Goal: Information Seeking & Learning: Check status

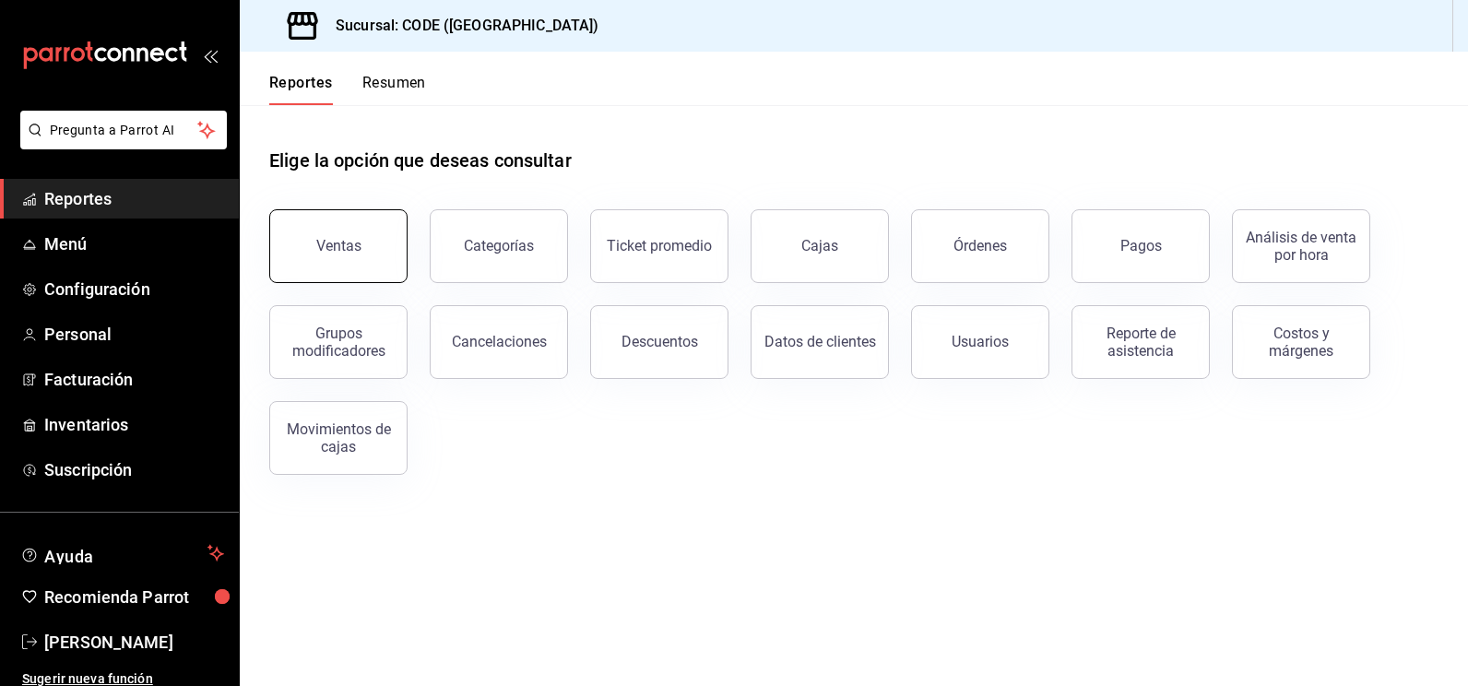
click at [358, 261] on button "Ventas" at bounding box center [338, 246] width 138 height 74
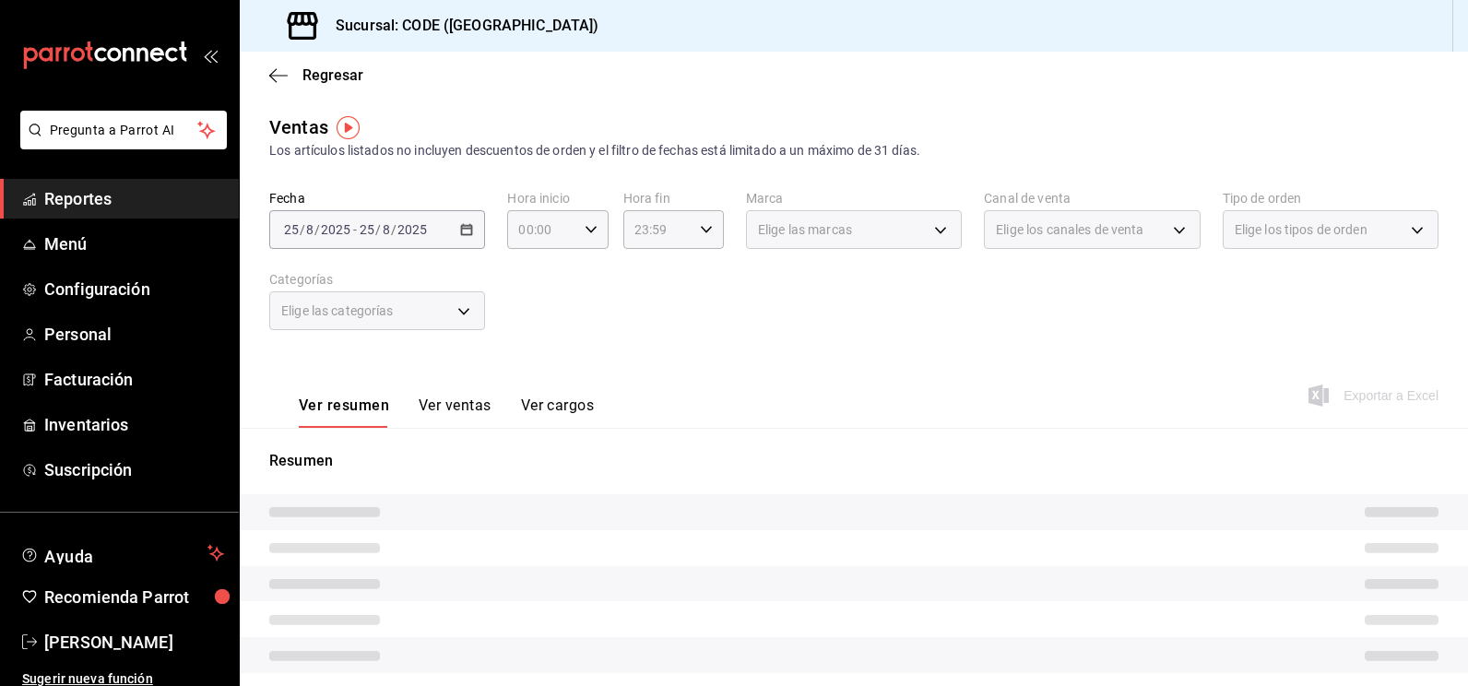
click at [726, 384] on div "Ver resumen Ver ventas Ver cargos Exportar a Excel" at bounding box center [854, 390] width 1228 height 76
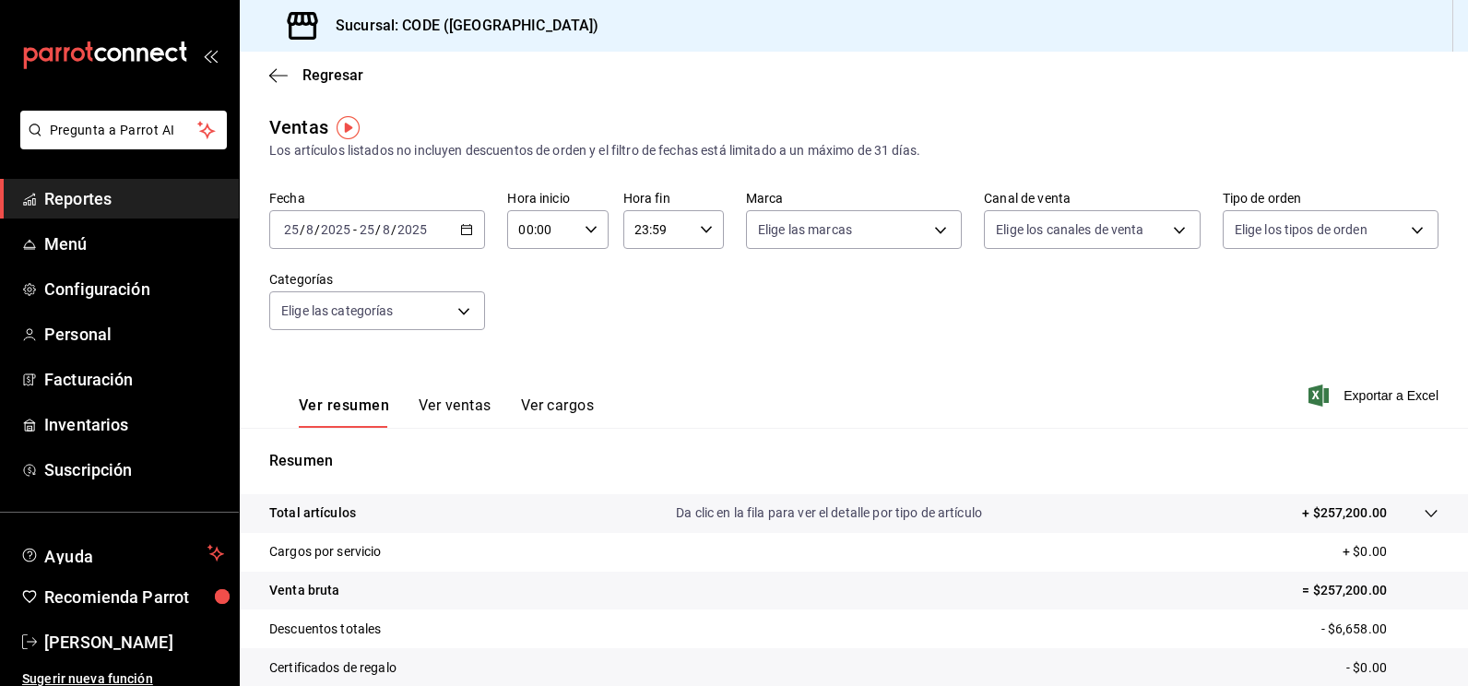
click at [374, 228] on input "25" at bounding box center [367, 229] width 17 height 15
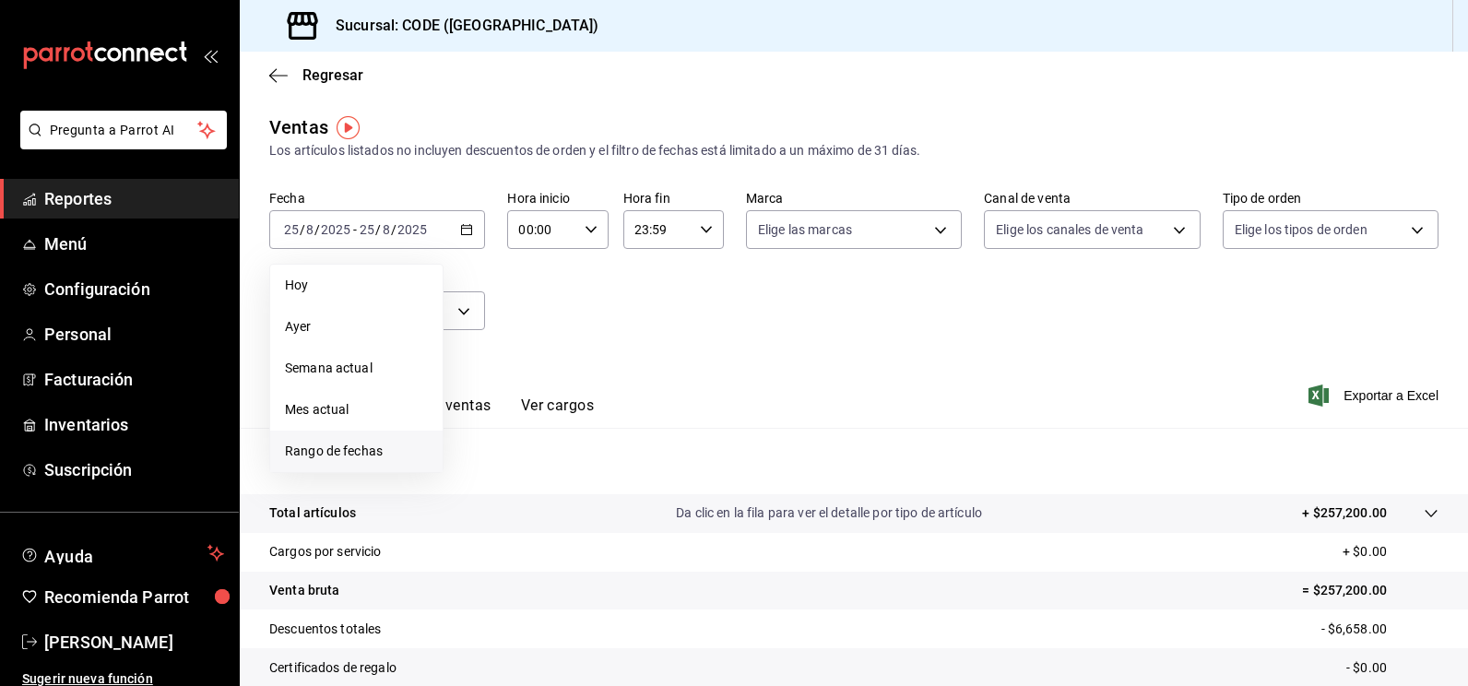
drag, startPoint x: 367, startPoint y: 454, endPoint x: 392, endPoint y: 474, distance: 32.1
click at [367, 453] on span "Rango de fechas" at bounding box center [356, 451] width 143 height 19
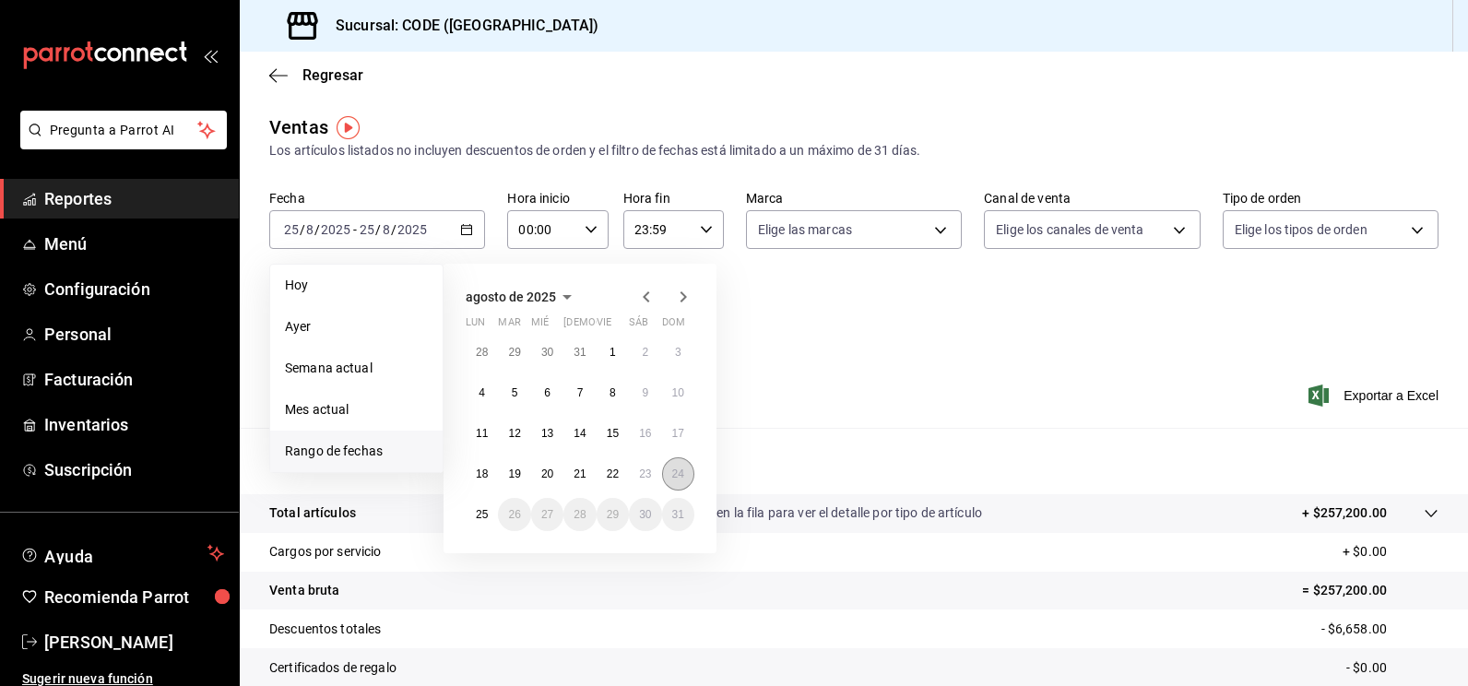
click at [669, 472] on button "24" at bounding box center [678, 473] width 32 height 33
click at [474, 516] on button "25" at bounding box center [482, 514] width 32 height 33
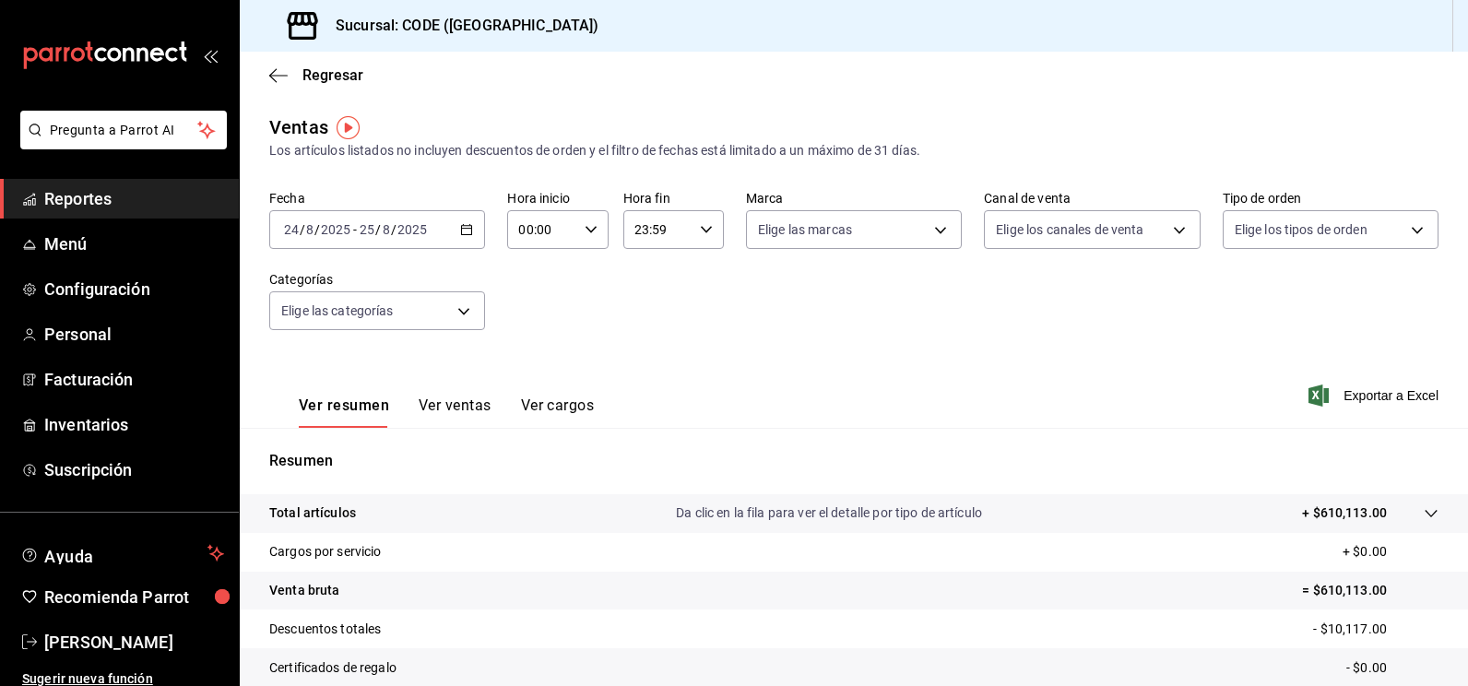
click at [587, 226] on icon "button" at bounding box center [591, 229] width 13 height 13
click at [531, 298] on span "21" at bounding box center [529, 291] width 20 height 15
type input "21:00"
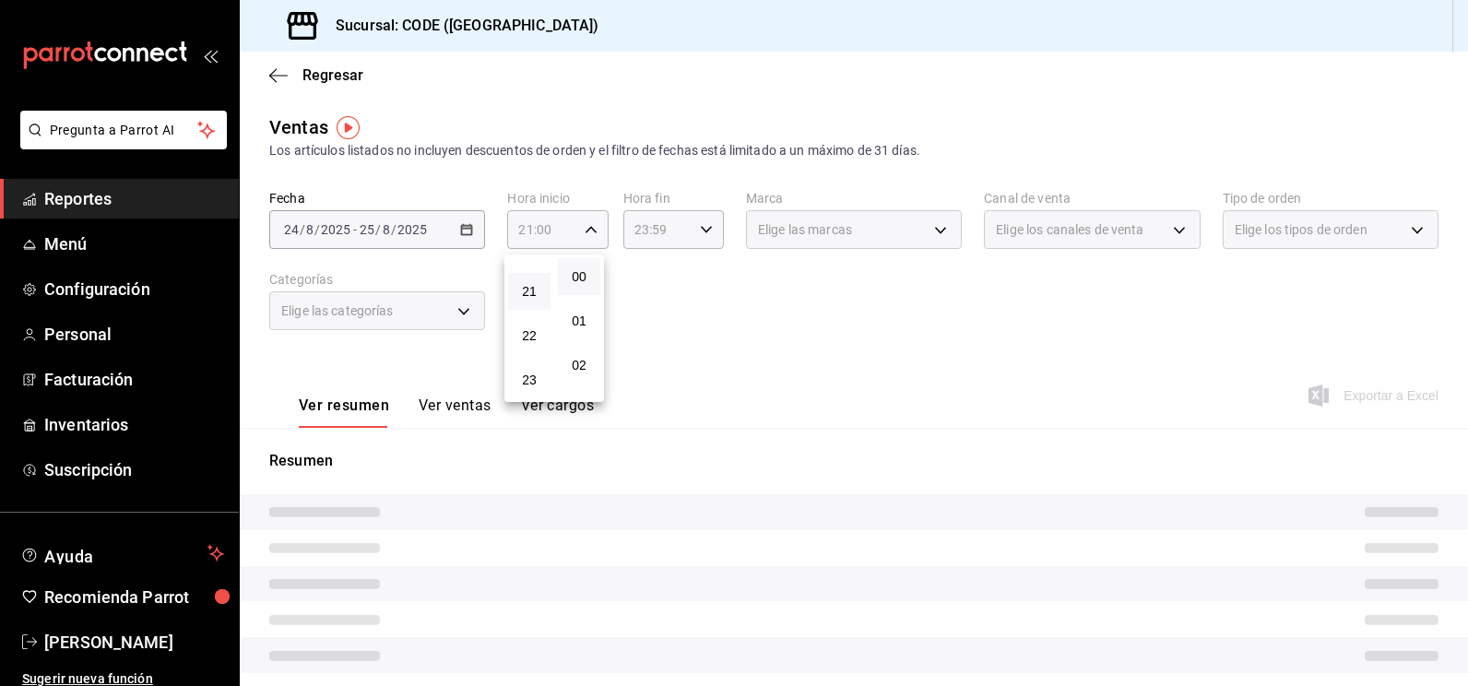
click at [702, 291] on div at bounding box center [734, 343] width 1468 height 686
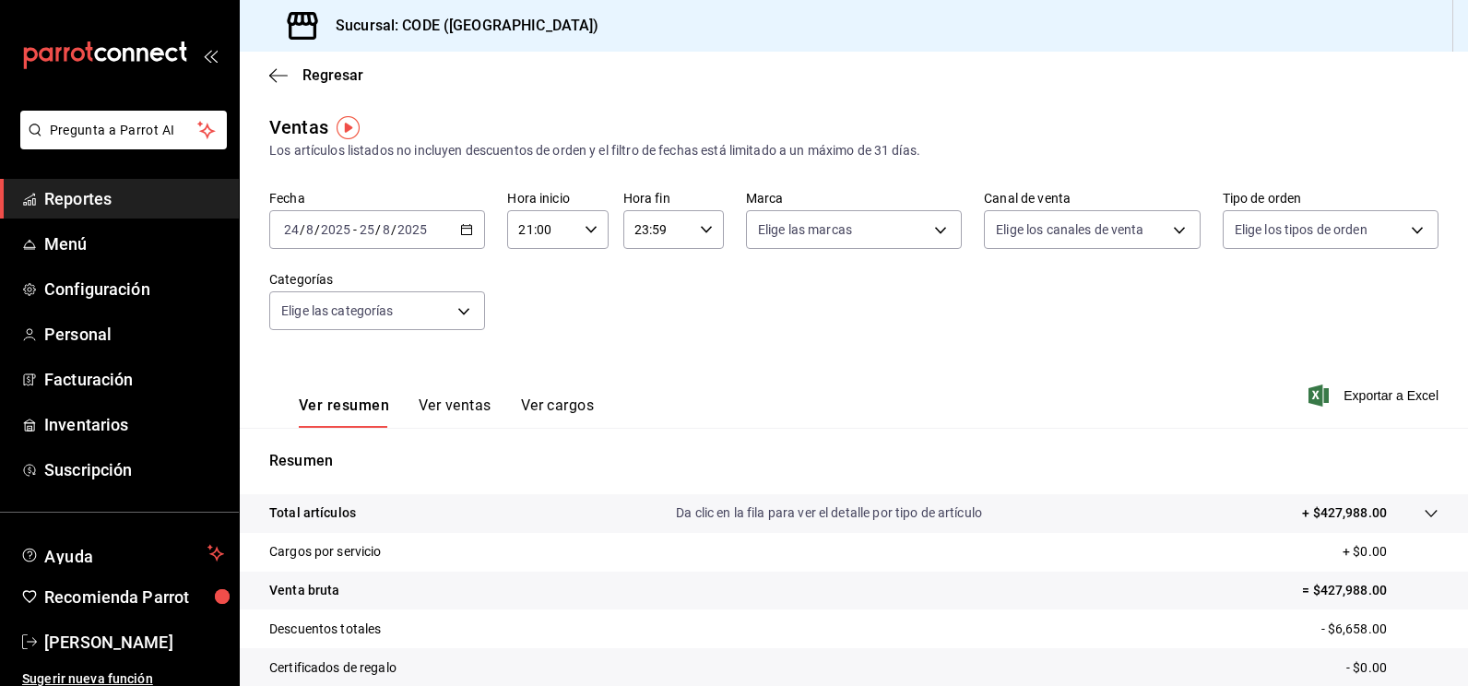
click at [705, 229] on icon "button" at bounding box center [706, 229] width 13 height 13
click at [648, 321] on button "09" at bounding box center [643, 313] width 42 height 37
click at [700, 278] on span "00" at bounding box center [693, 276] width 20 height 15
type input "09:00"
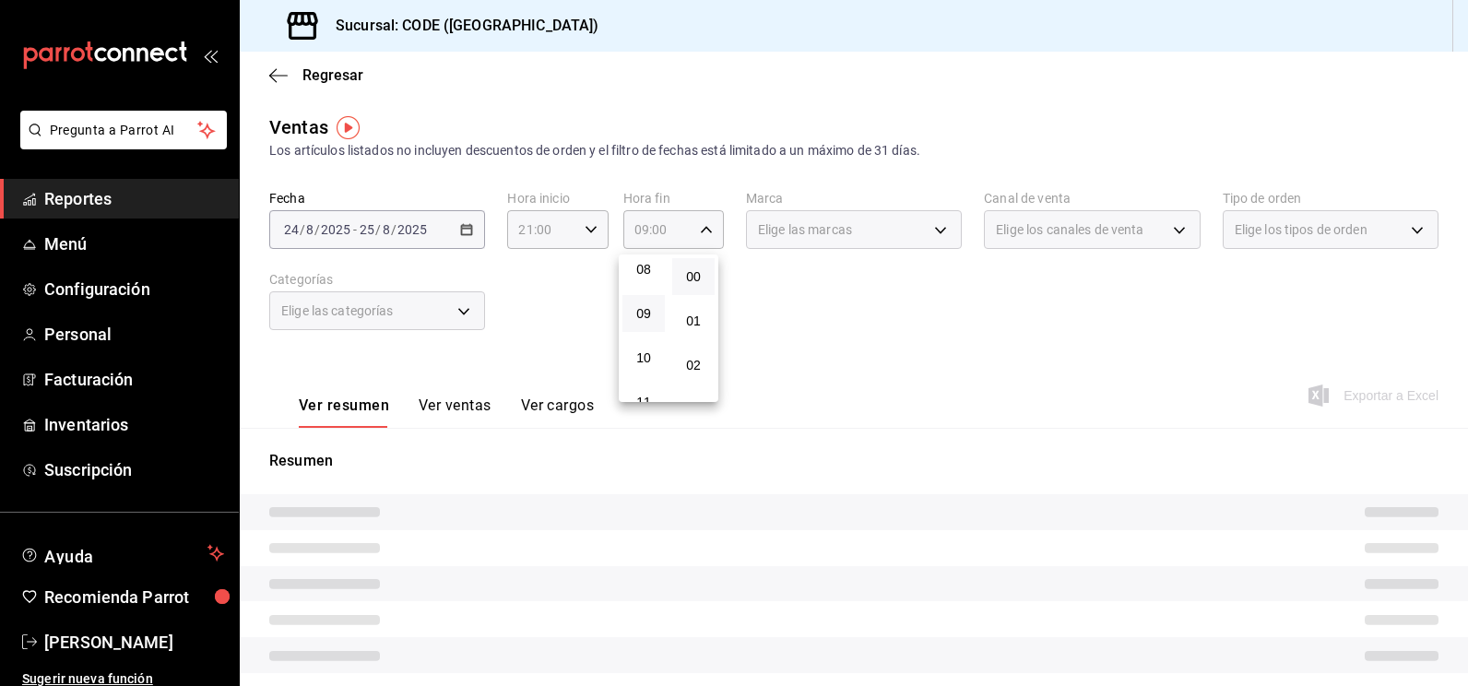
click at [869, 290] on div at bounding box center [734, 343] width 1468 height 686
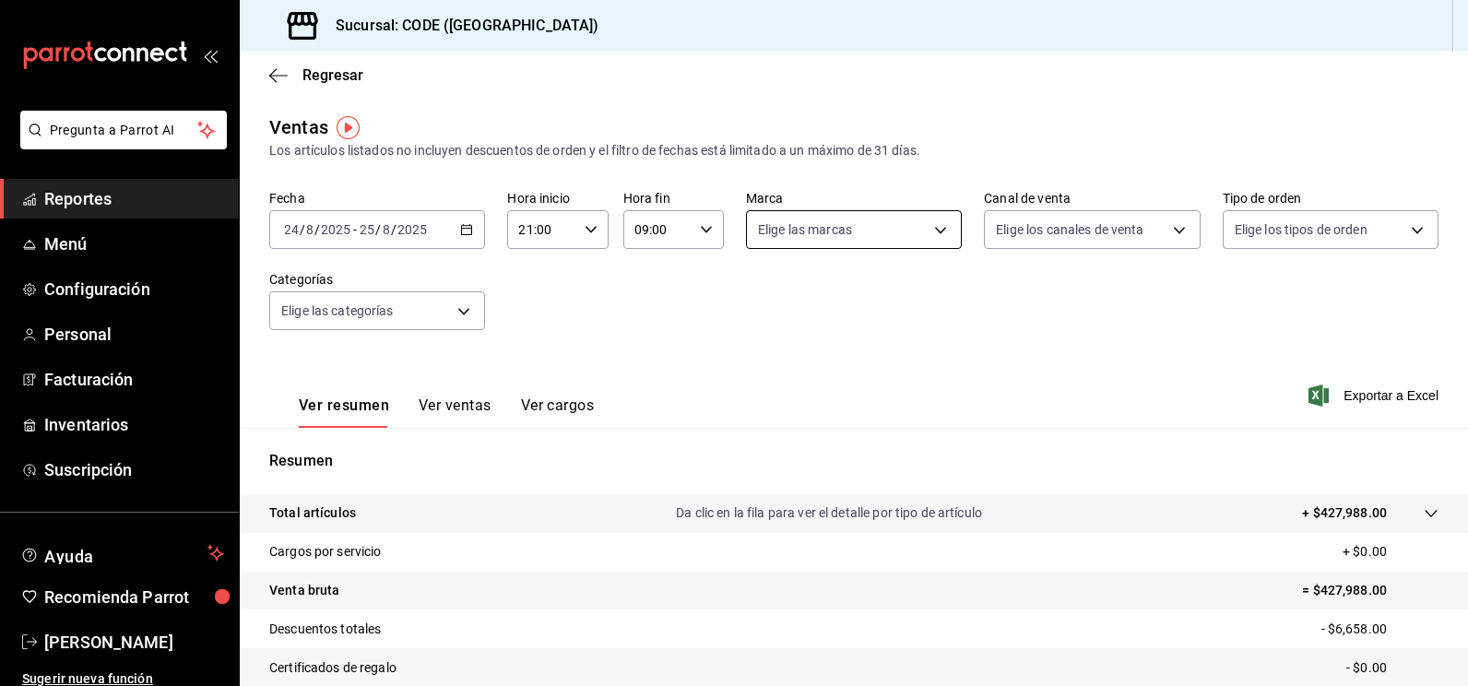
click at [933, 240] on body "Pregunta a Parrot AI Reportes Menú Configuración Personal Facturación Inventari…" at bounding box center [734, 343] width 1468 height 686
click at [769, 363] on label at bounding box center [764, 363] width 24 height 17
click at [769, 363] on input "checkbox" at bounding box center [760, 363] width 17 height 17
checkbox input "false"
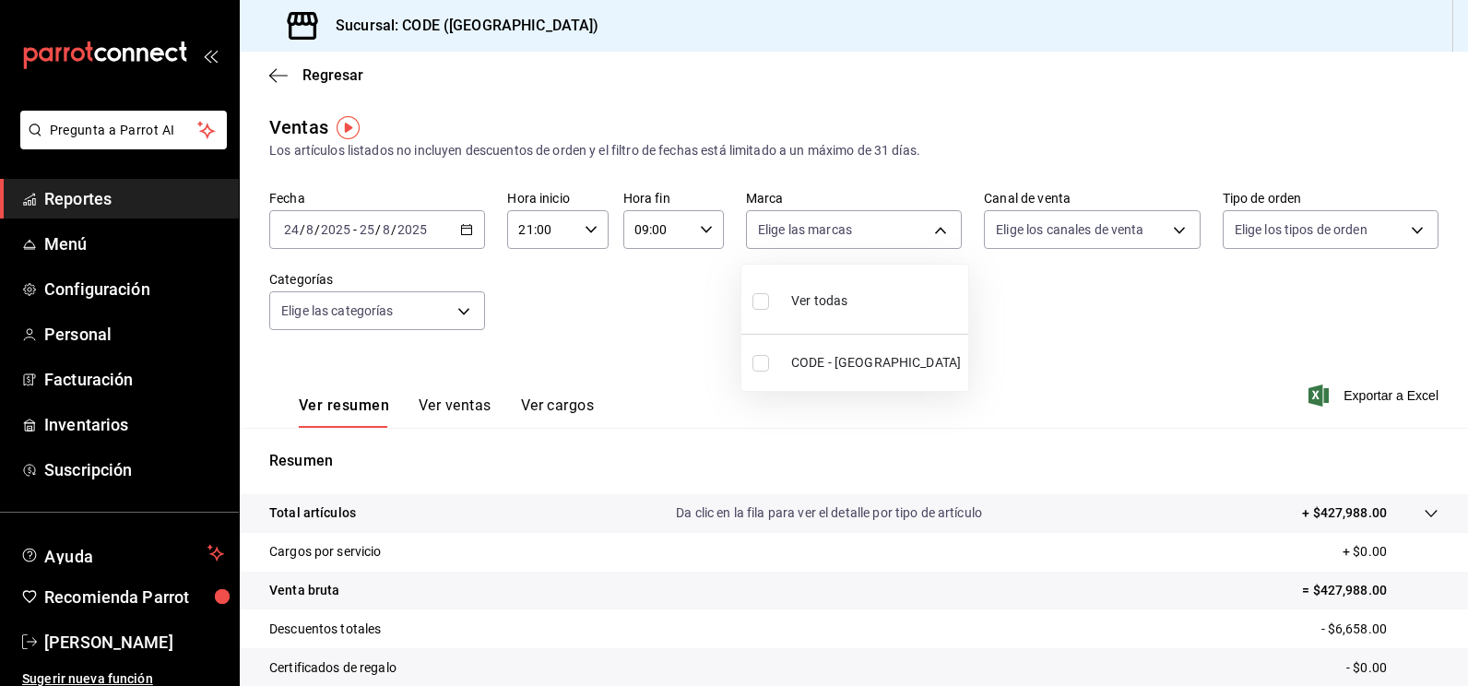
click at [767, 365] on input "checkbox" at bounding box center [760, 363] width 17 height 17
checkbox input "true"
type input "b4274379-98e3-4a61-b813-167c2f875b9b"
checkbox input "true"
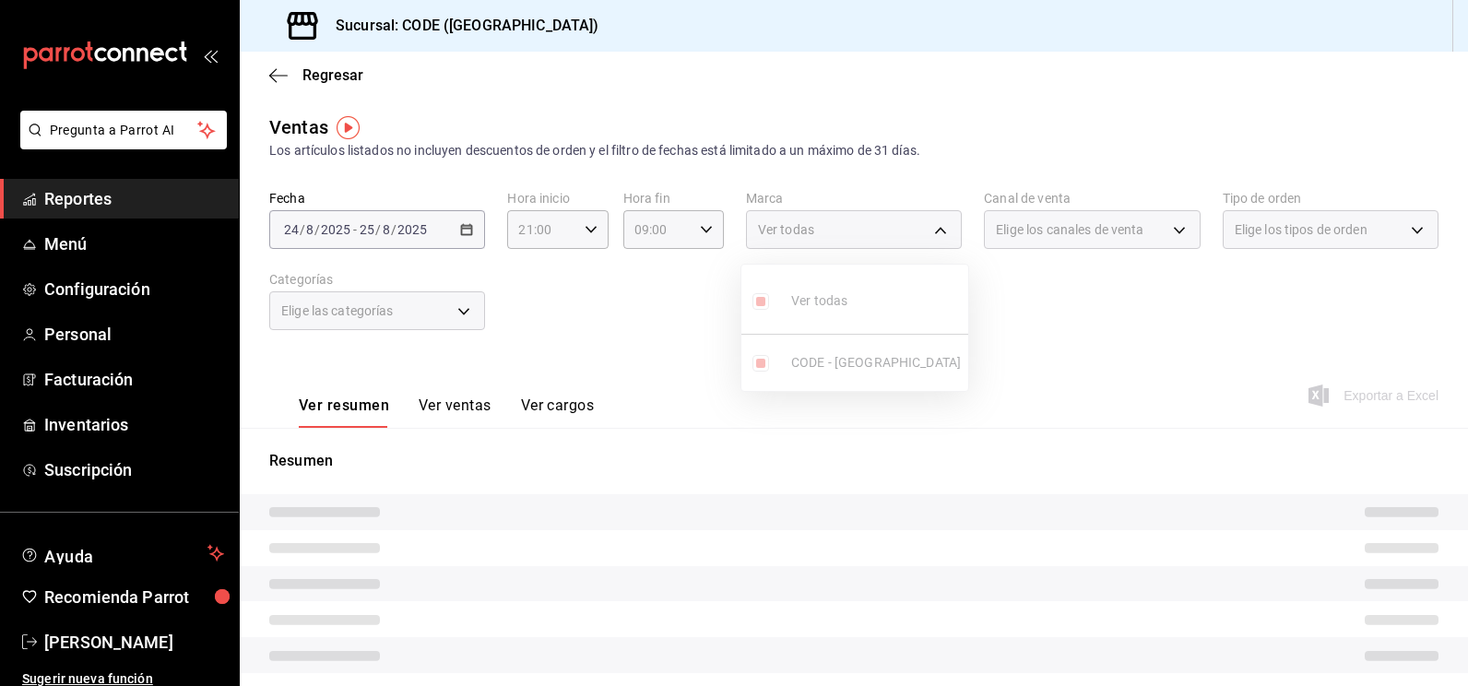
click at [1025, 318] on div at bounding box center [734, 343] width 1468 height 686
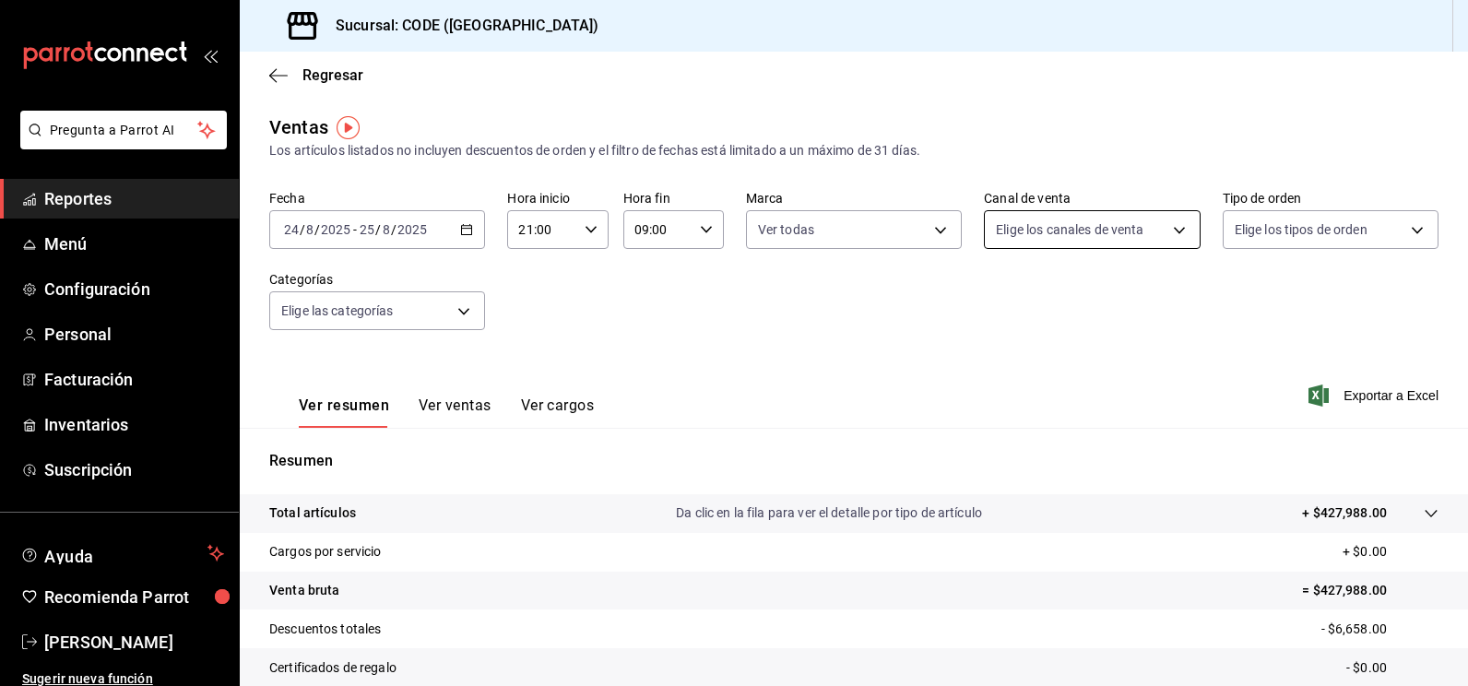
click at [1070, 224] on body "Pregunta a Parrot AI Reportes Menú Configuración Personal Facturación Inventari…" at bounding box center [734, 343] width 1468 height 686
click at [1038, 368] on span "Punto de venta" at bounding box center [1103, 362] width 154 height 19
type input "PARROT"
checkbox input "true"
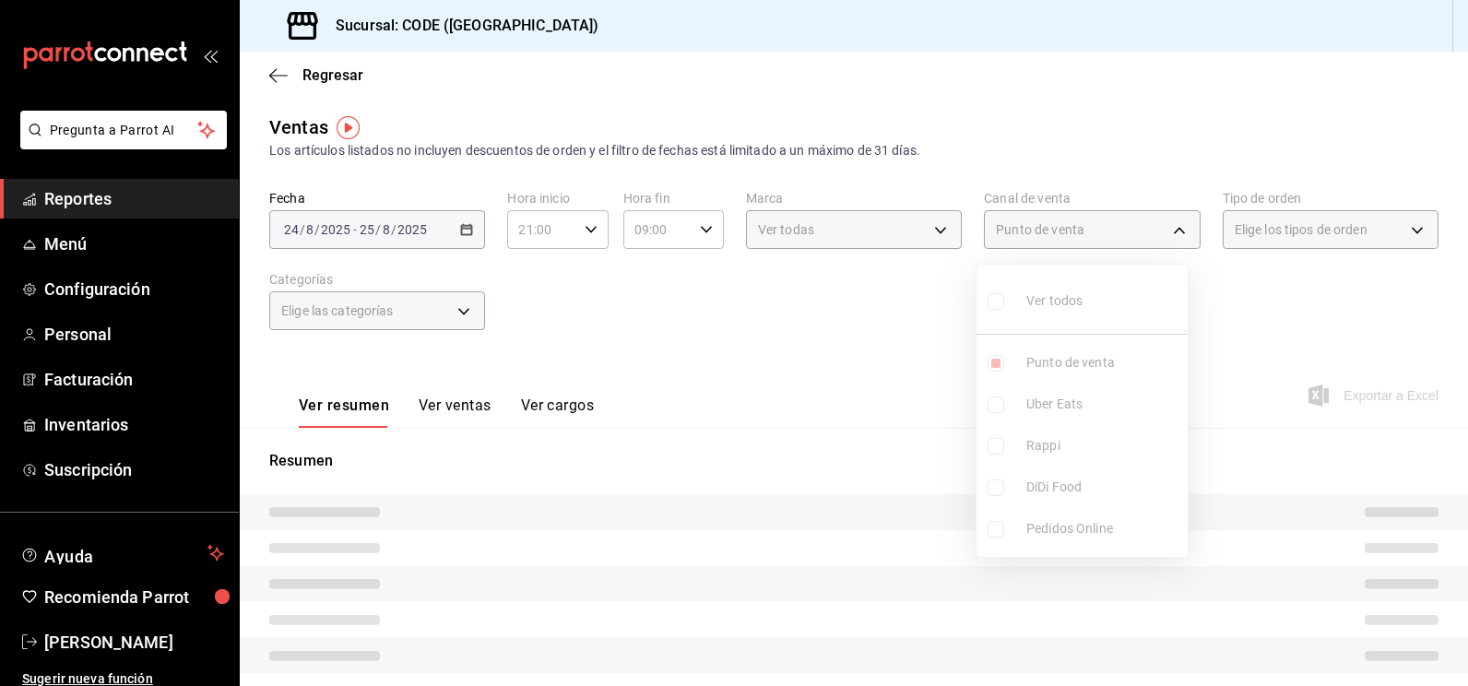
click at [1308, 335] on div at bounding box center [734, 343] width 1468 height 686
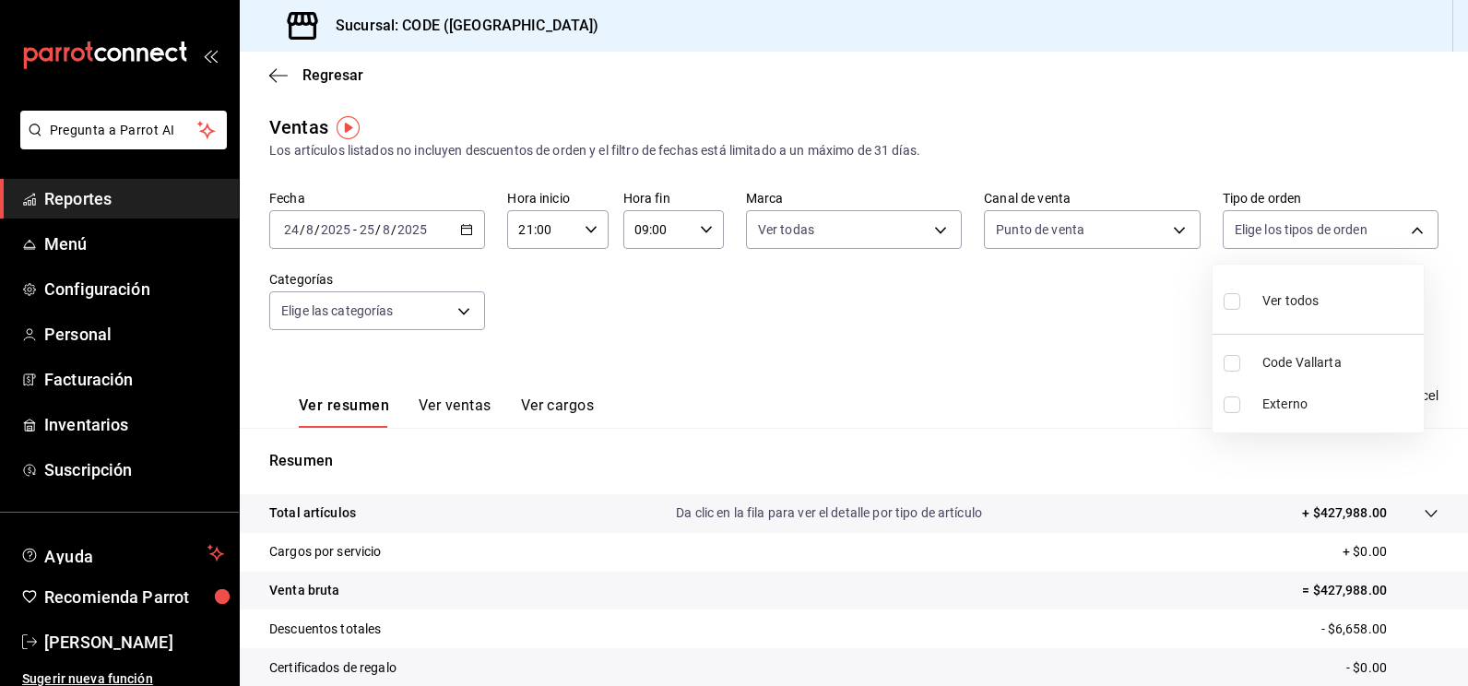
click at [1305, 232] on body "Pregunta a Parrot AI Reportes Menú Configuración Personal Facturación Inventari…" at bounding box center [734, 343] width 1468 height 686
click at [1240, 367] on label at bounding box center [1236, 363] width 24 height 17
click at [1240, 367] on input "checkbox" at bounding box center [1232, 363] width 17 height 17
checkbox input "false"
click at [1231, 367] on input "checkbox" at bounding box center [1232, 363] width 17 height 17
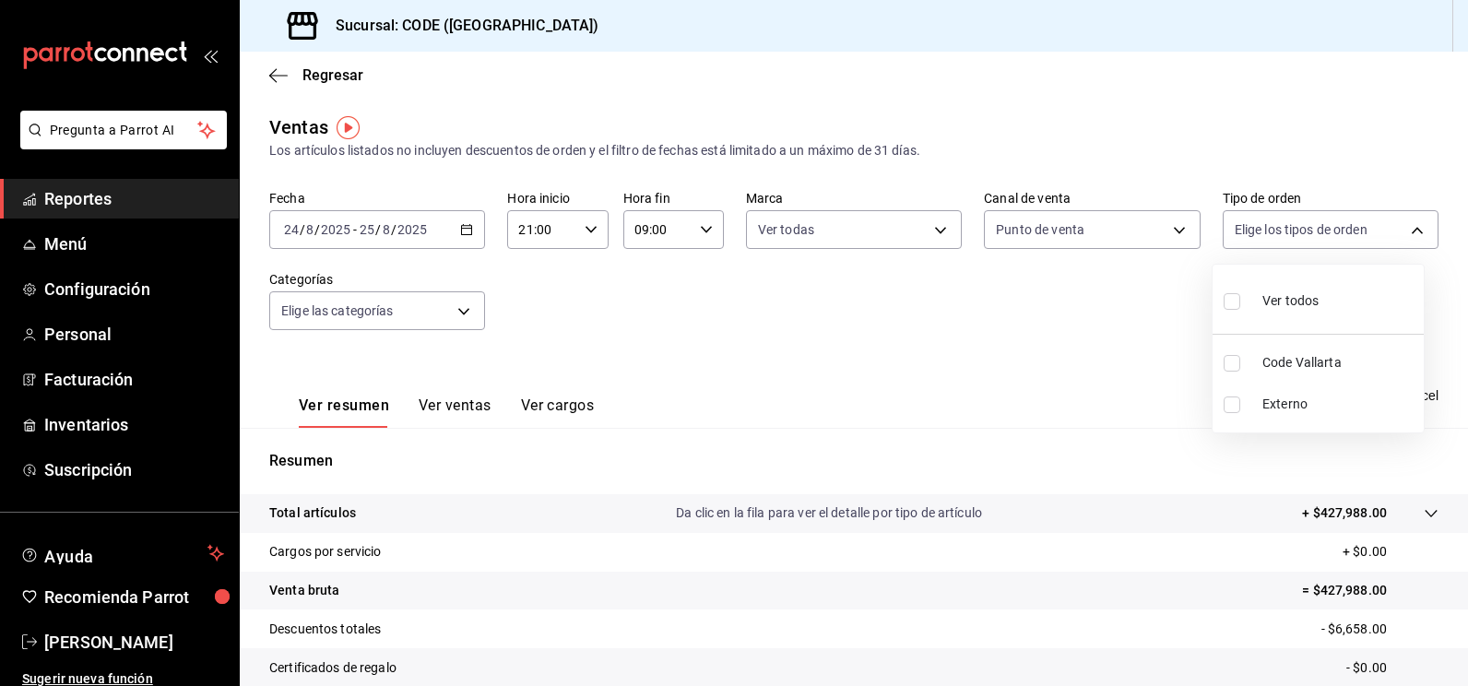
checkbox input "true"
type input "5e044743-194e-4ac1-a373-21a517007421"
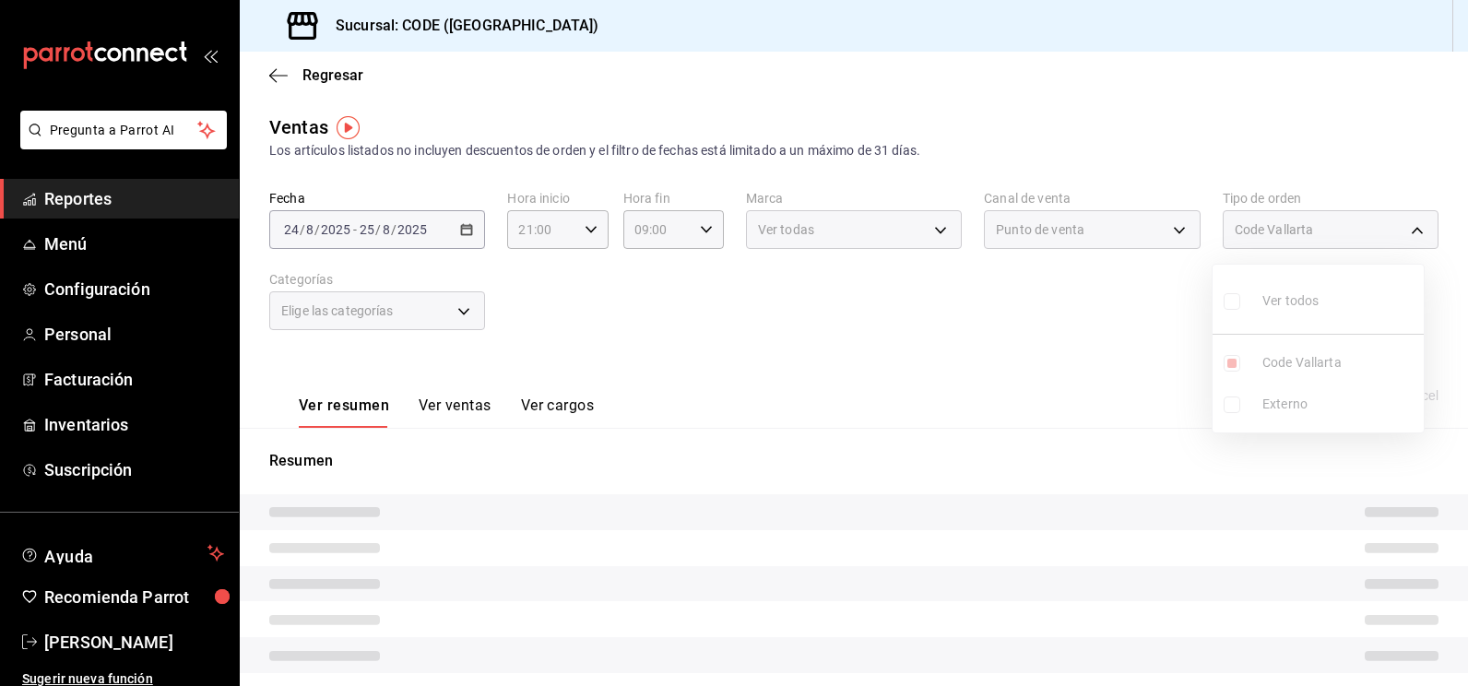
click at [838, 333] on div at bounding box center [734, 343] width 1468 height 686
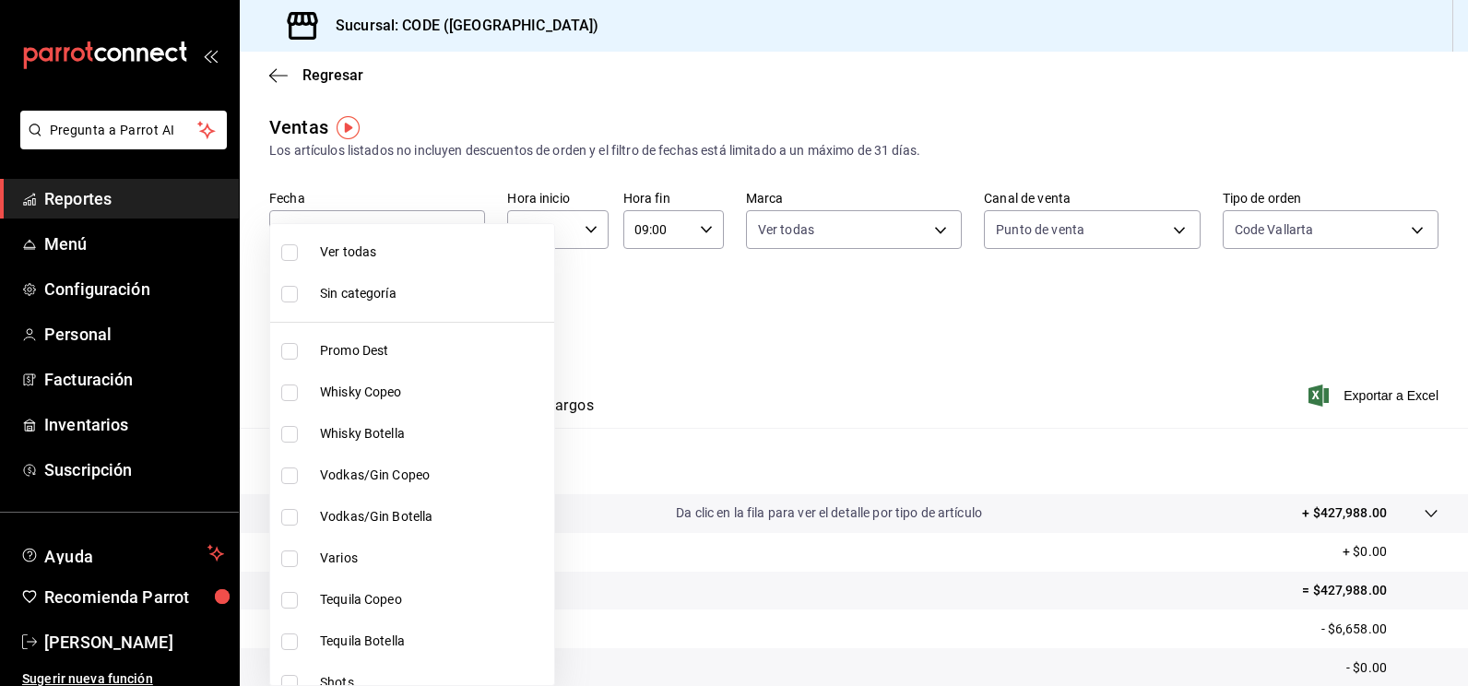
click at [456, 308] on body "Pregunta a Parrot AI Reportes Menú Configuración Personal Facturación Inventari…" at bounding box center [734, 343] width 1468 height 686
click at [325, 249] on span "Ver todas" at bounding box center [433, 251] width 227 height 19
type input "f391cf47-fcb9-47d4-a0a8-cb8543f6f021,4bb38f7e-a5c0-4edd-b3a9-4b6ffc0329f0,fb8a9…"
checkbox input "true"
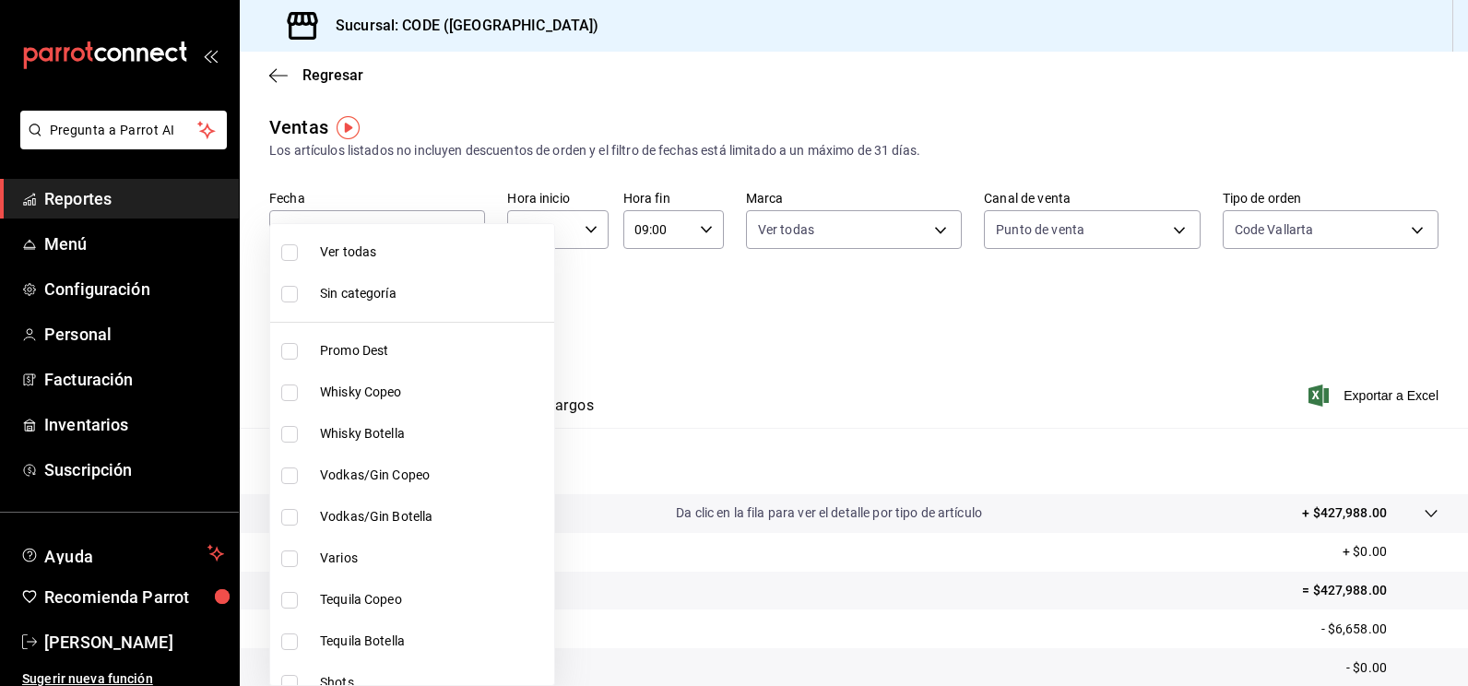
checkbox input "true"
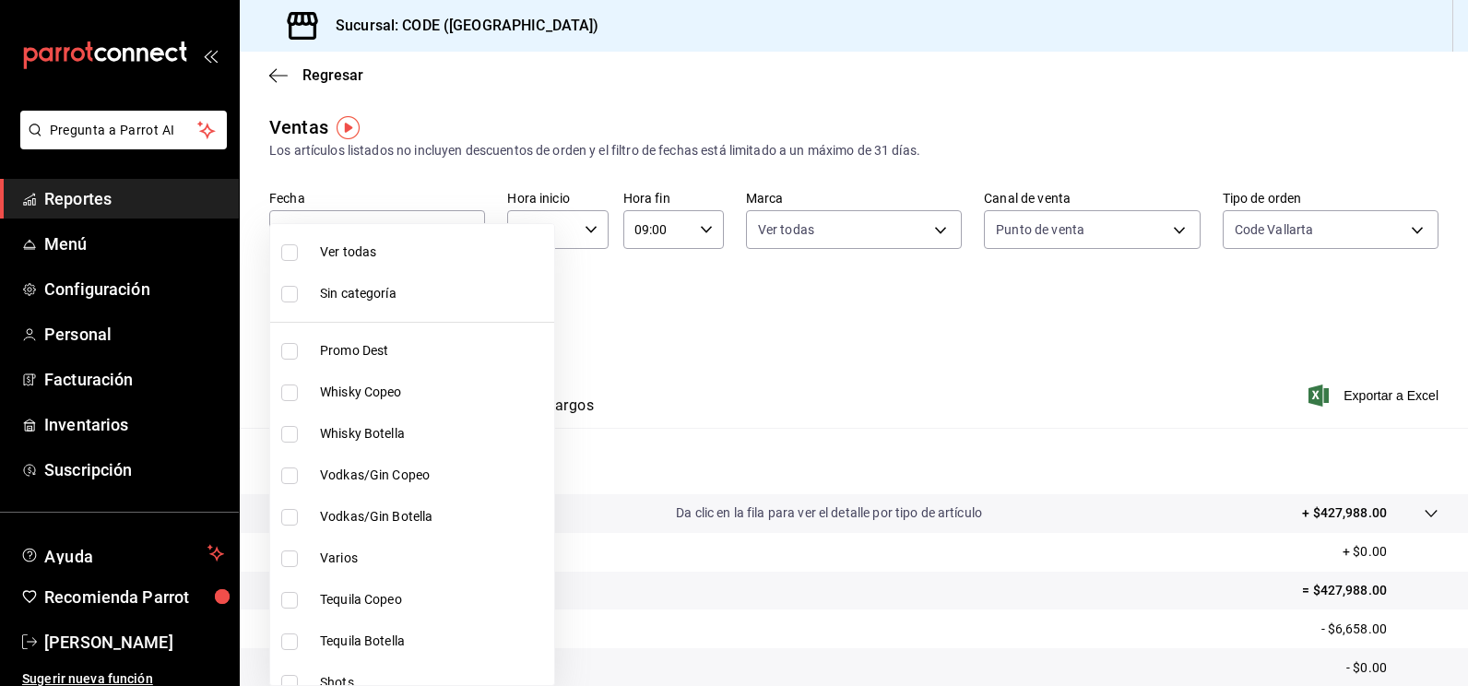
checkbox input "true"
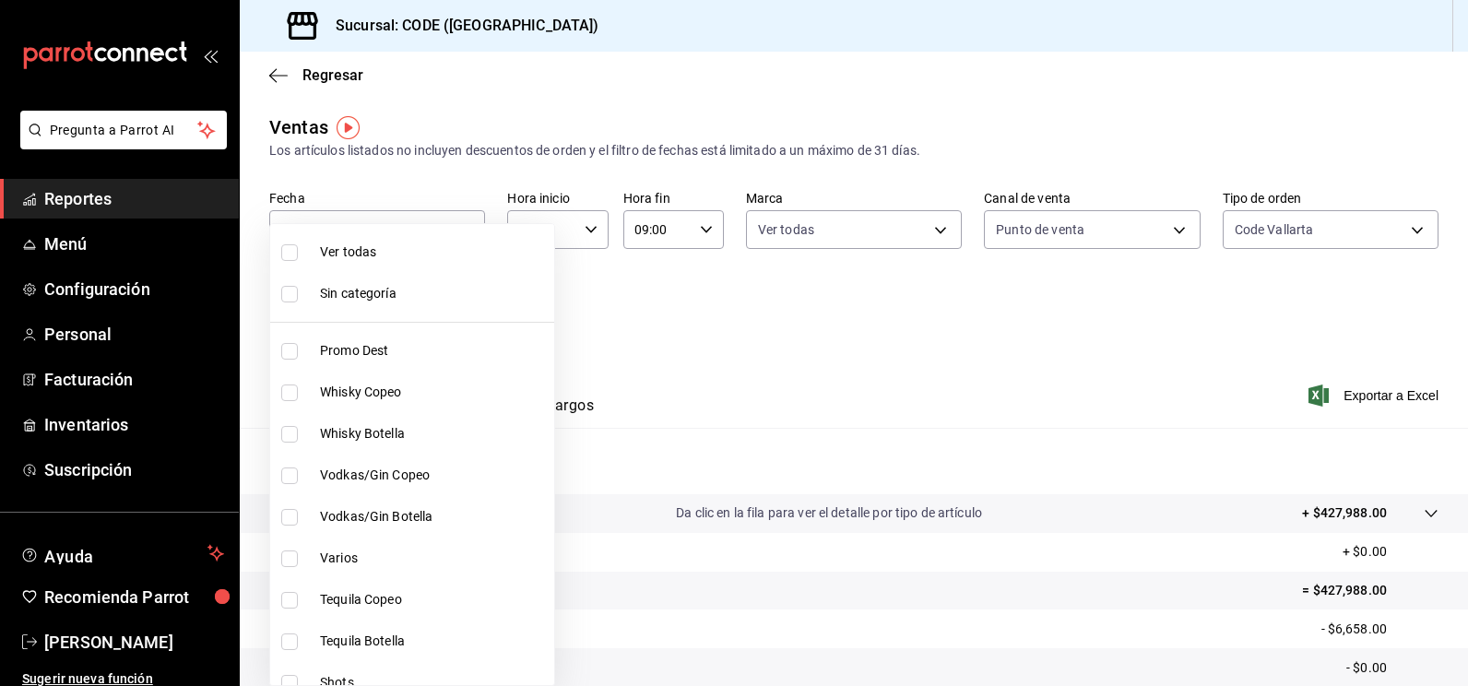
checkbox input "true"
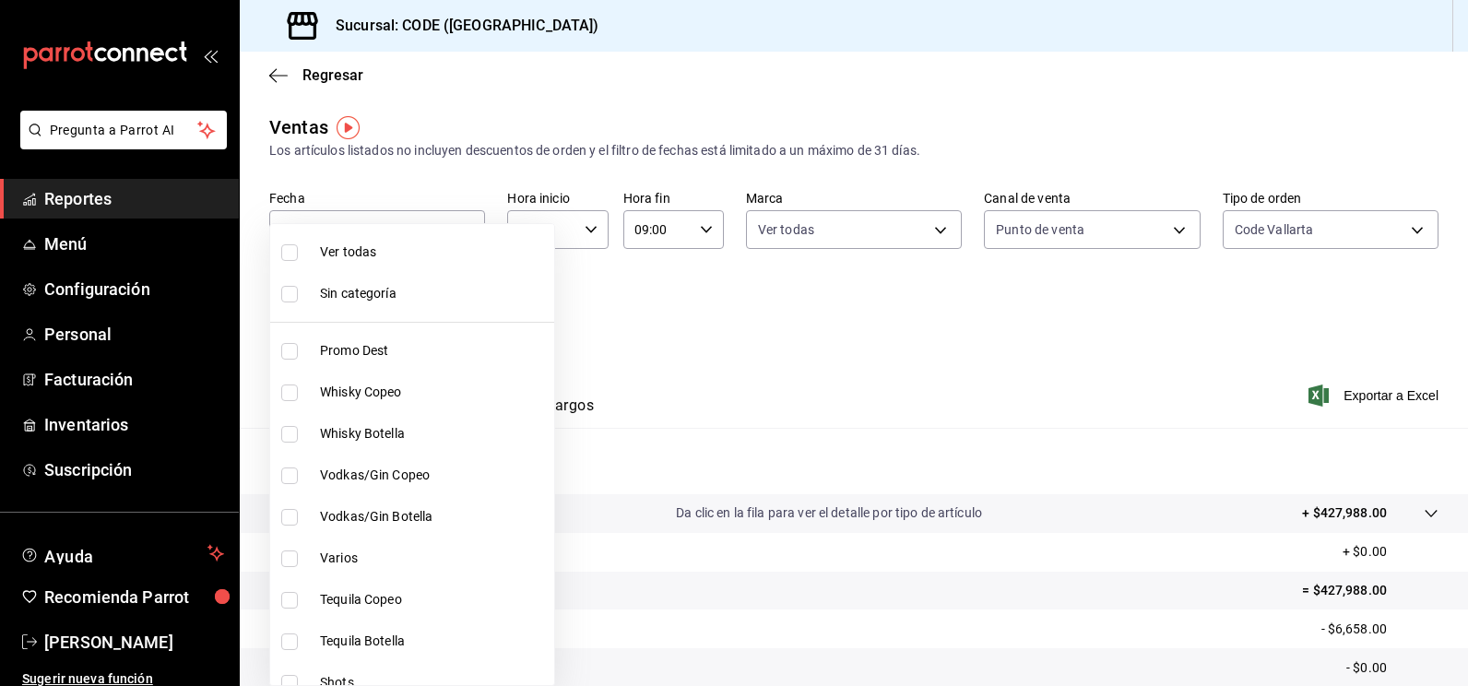
checkbox input "true"
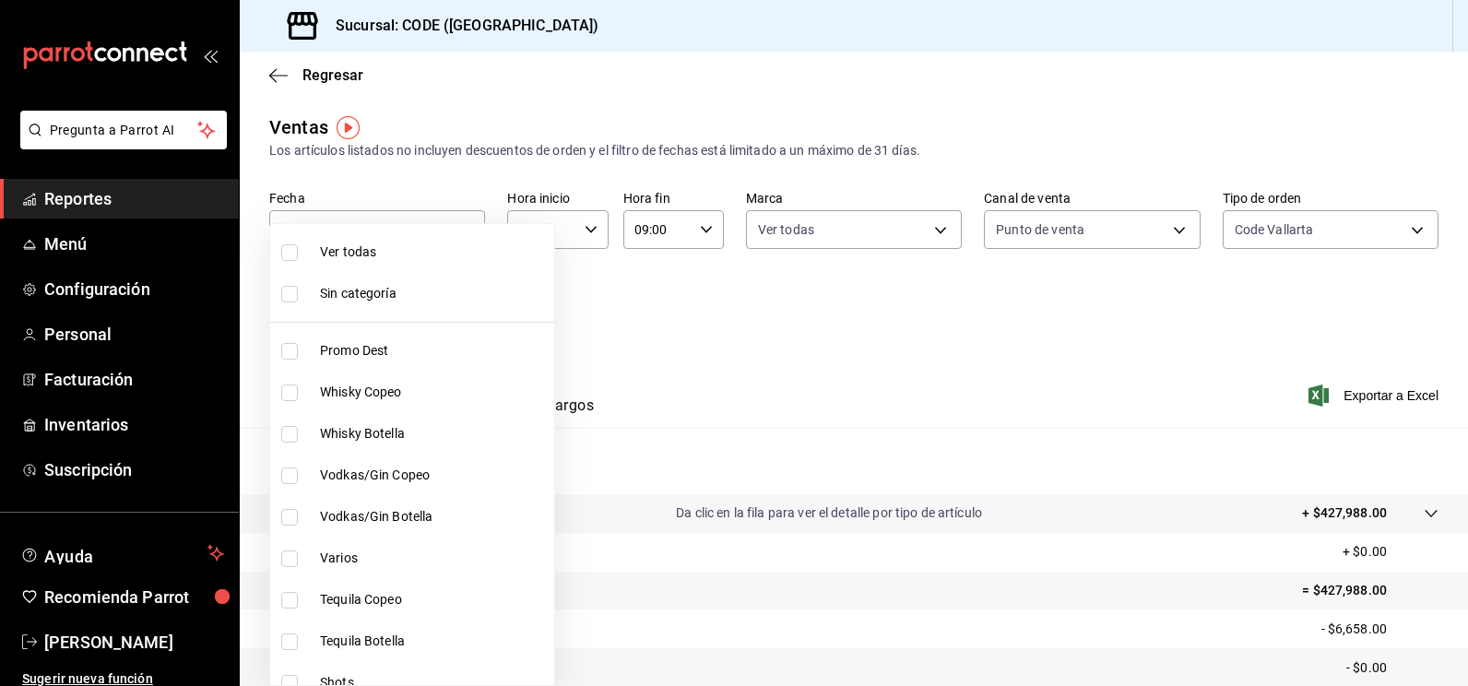
checkbox input "true"
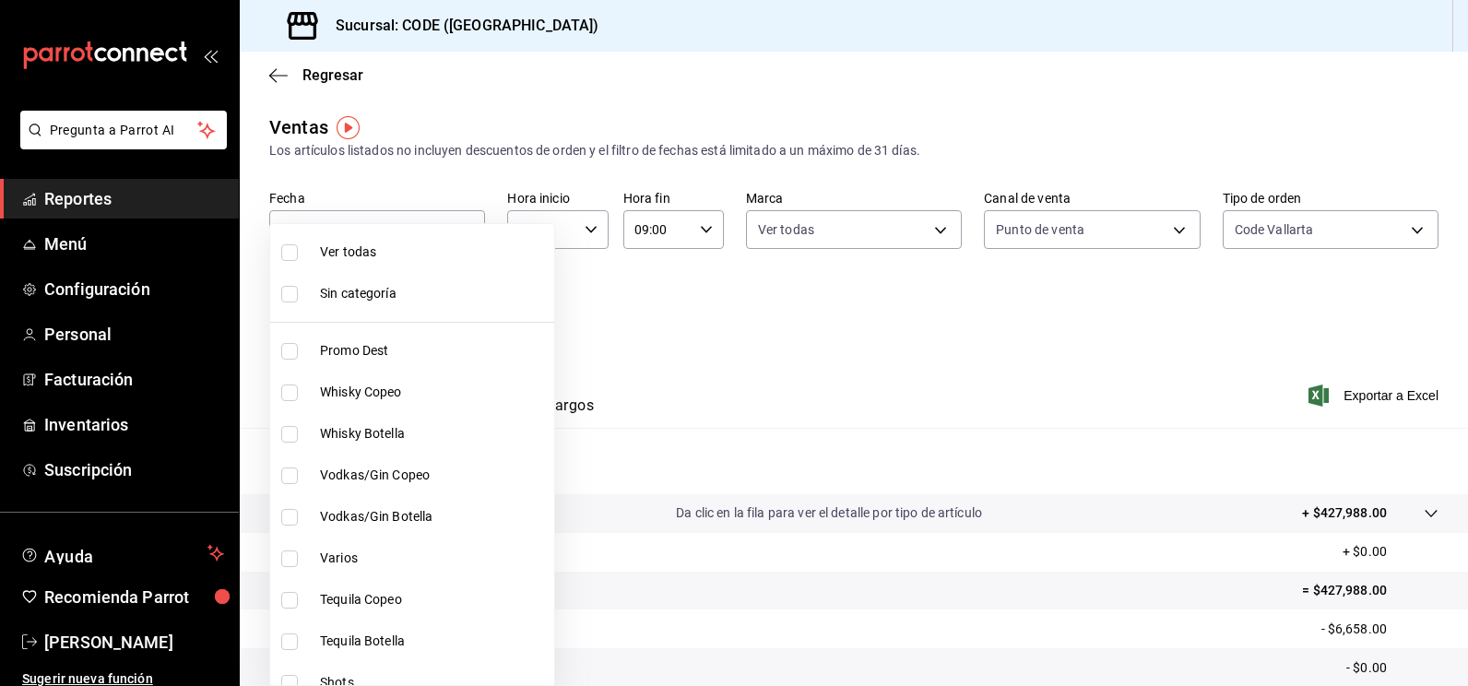
checkbox input "true"
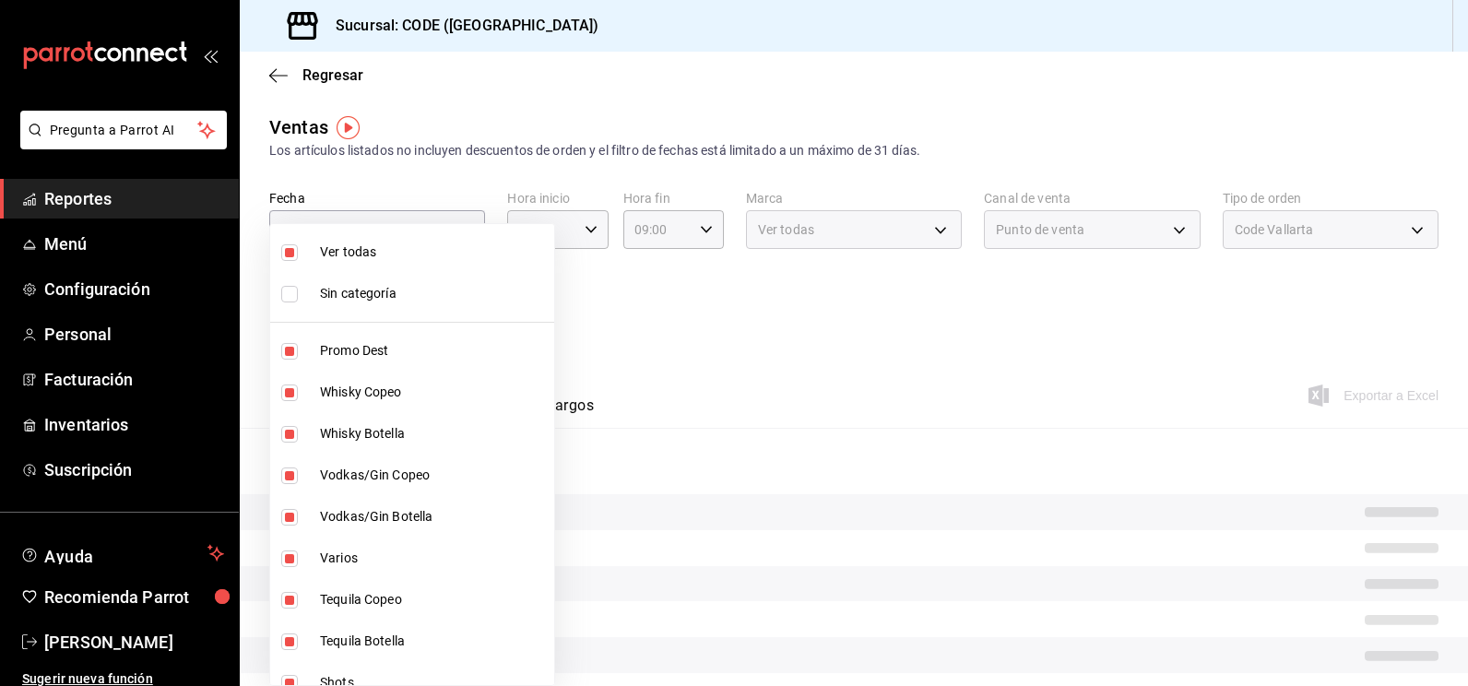
click at [291, 300] on input "checkbox" at bounding box center [289, 294] width 17 height 17
checkbox input "true"
click at [689, 343] on div at bounding box center [734, 343] width 1468 height 686
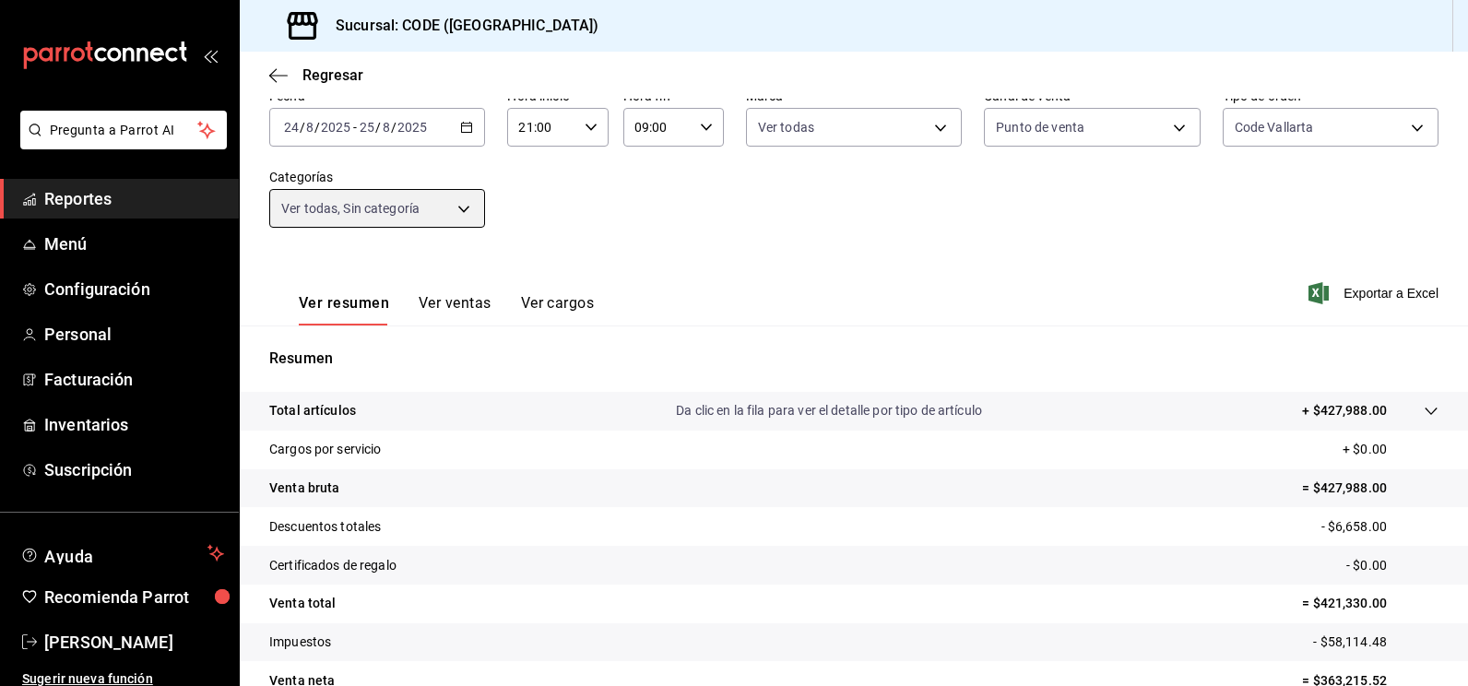
scroll to position [106, 0]
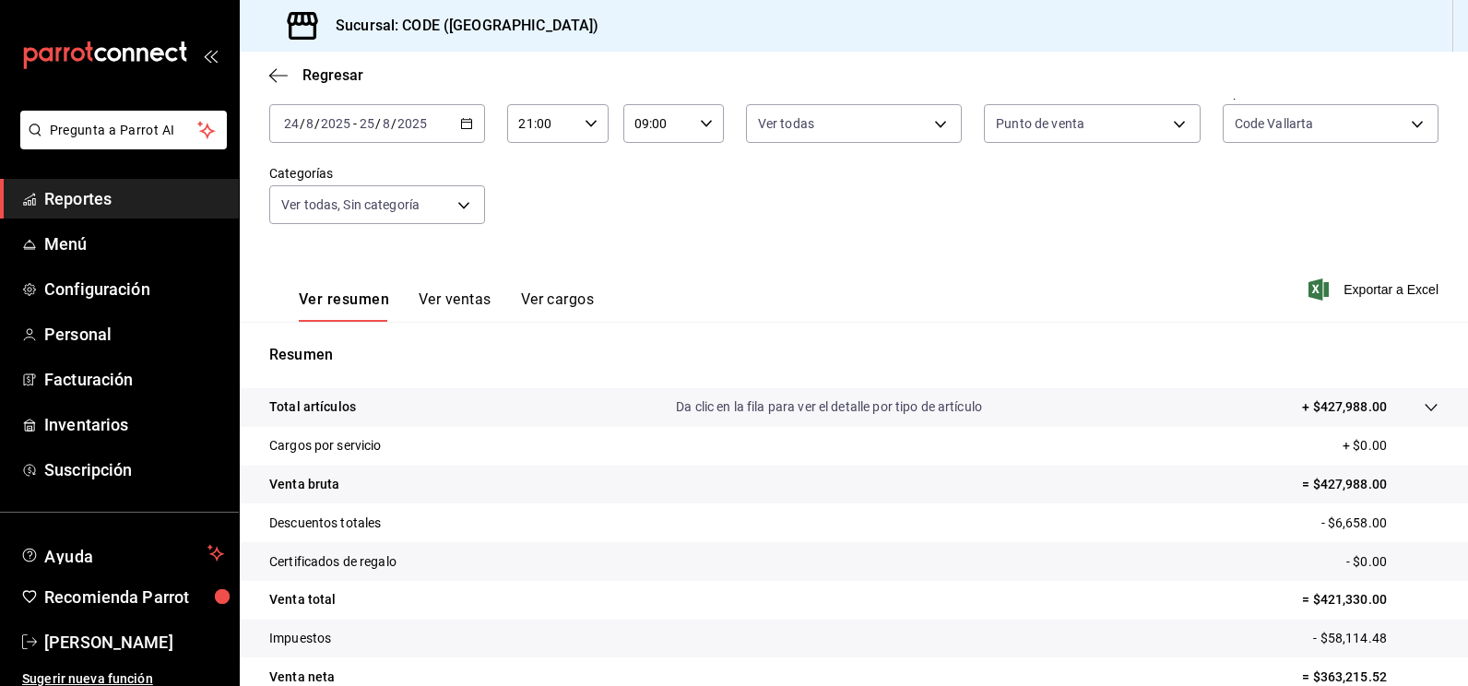
click at [662, 245] on div "Fecha [DATE] [DATE] - [DATE] [DATE] Hora inicio 21:00 Hora inicio Hora fin 09:0…" at bounding box center [853, 165] width 1169 height 162
click at [331, 82] on span "Regresar" at bounding box center [332, 75] width 61 height 18
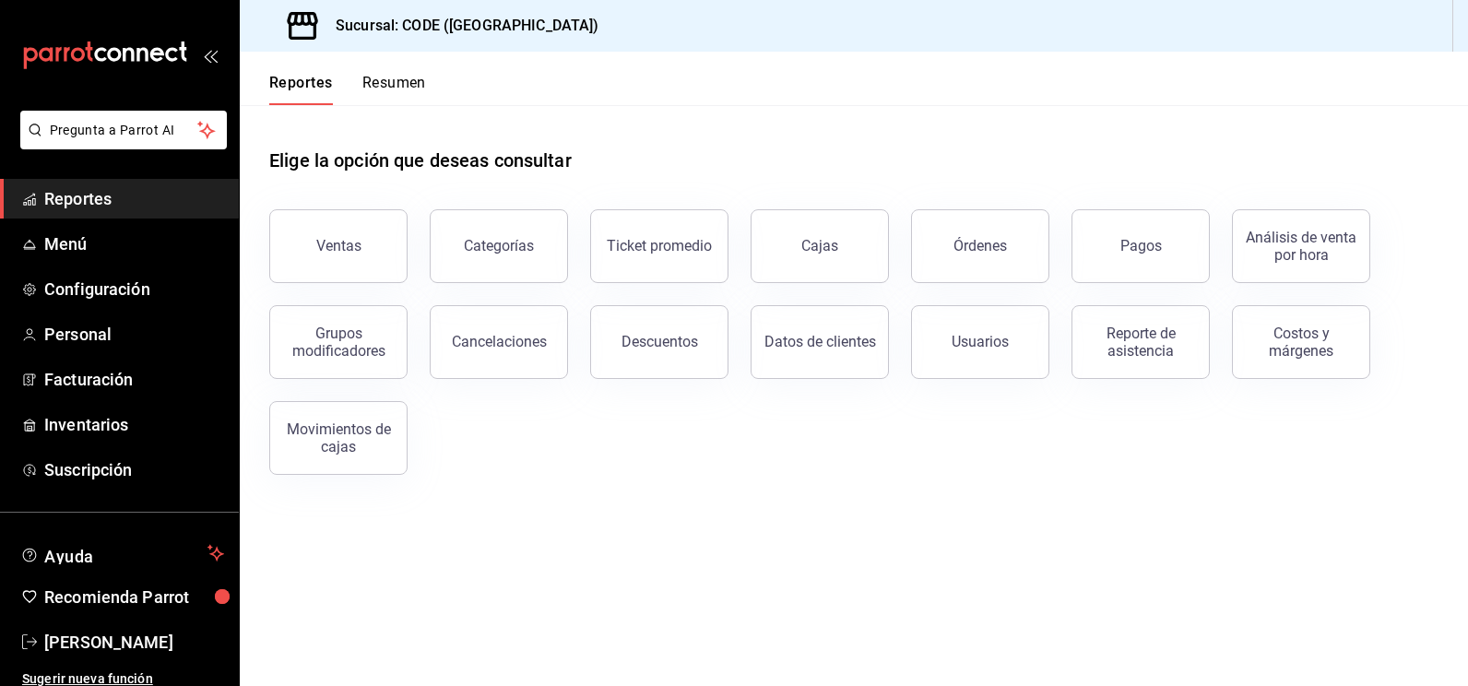
click at [653, 345] on div "Descuentos" at bounding box center [659, 342] width 77 height 18
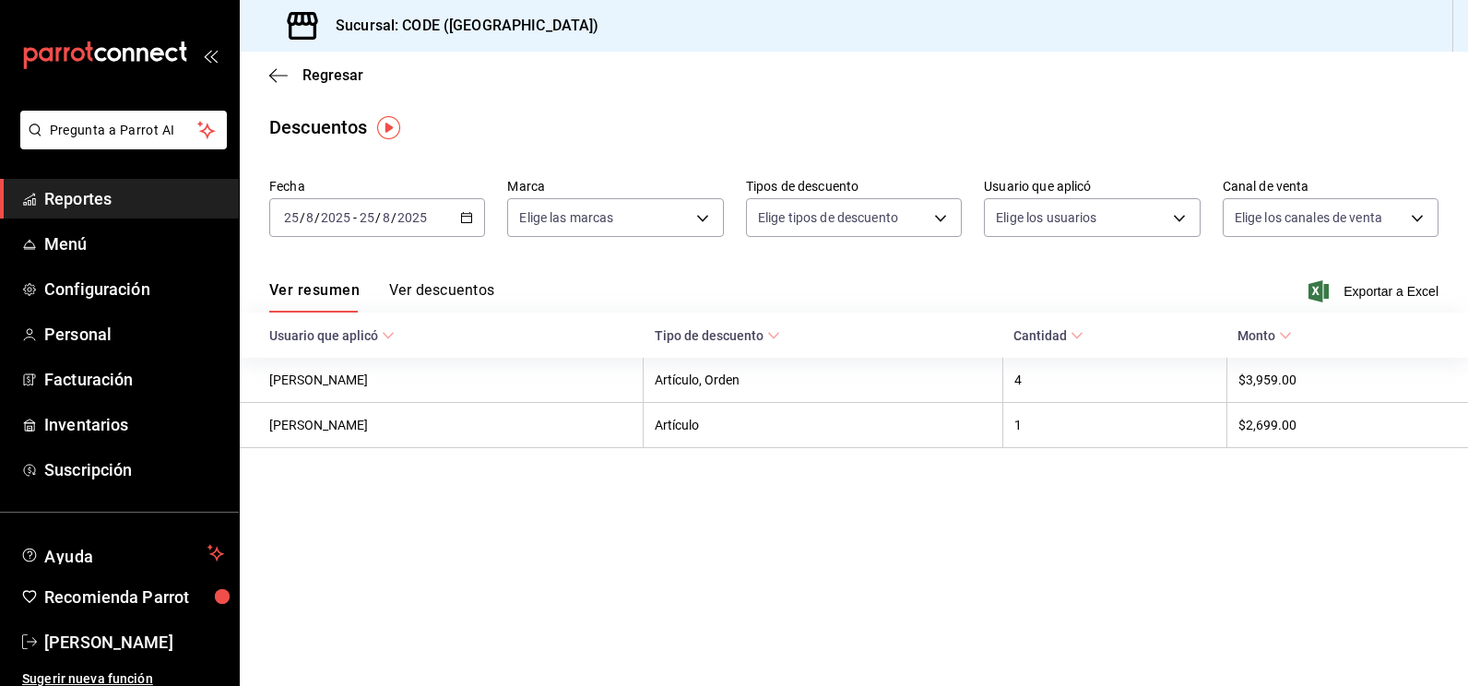
click at [452, 291] on button "Ver descuentos" at bounding box center [441, 296] width 105 height 31
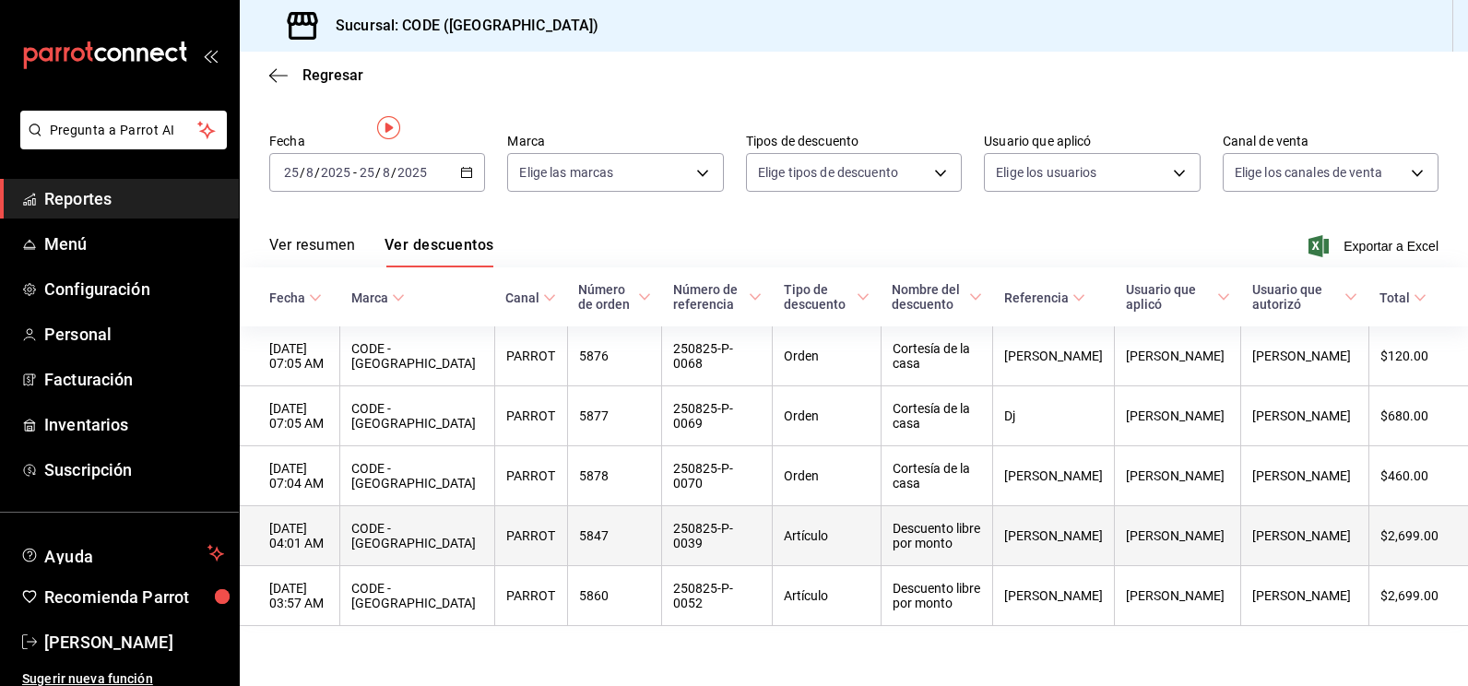
scroll to position [70, 0]
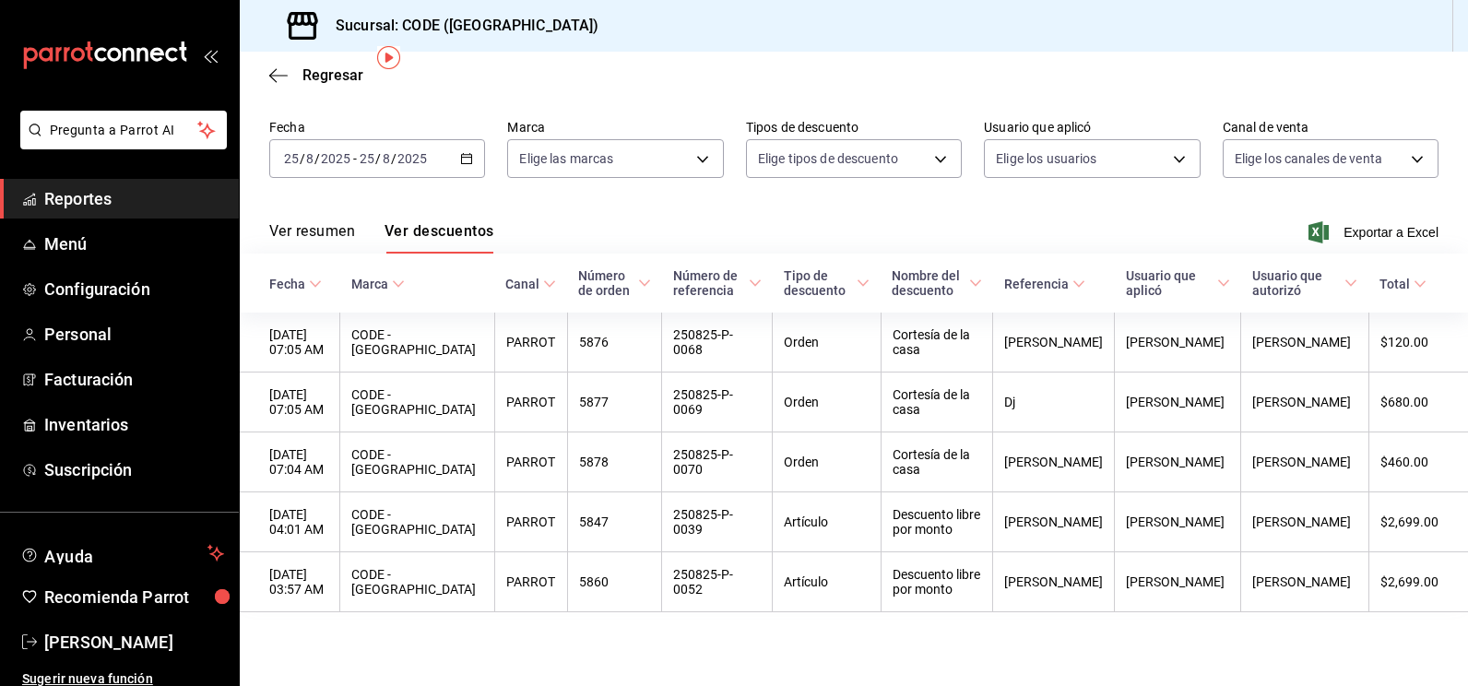
click at [1035, 645] on main "Regresar Descuentos Fecha [DATE] [DATE] - [DATE] [DATE] Marca Elige las marcas …" at bounding box center [854, 339] width 1228 height 693
